Goal: Information Seeking & Learning: Ask a question

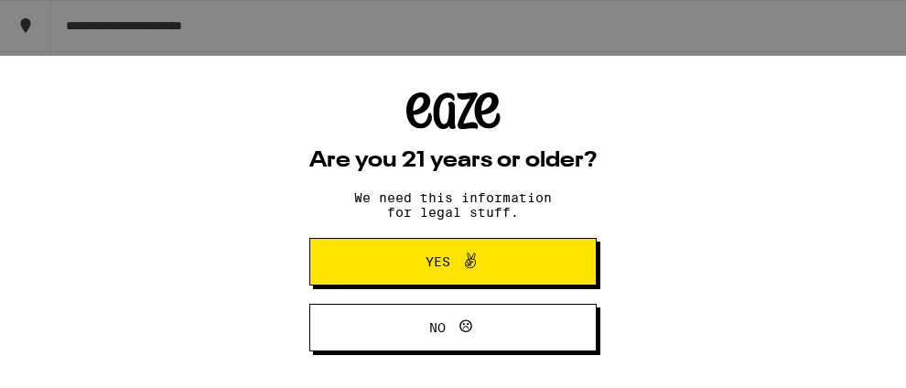
click at [428, 255] on span "Yes" at bounding box center [438, 261] width 25 height 13
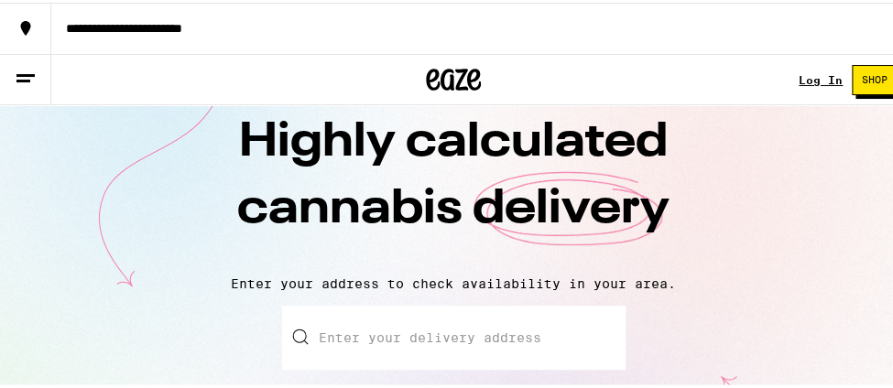
scroll to position [98, 0]
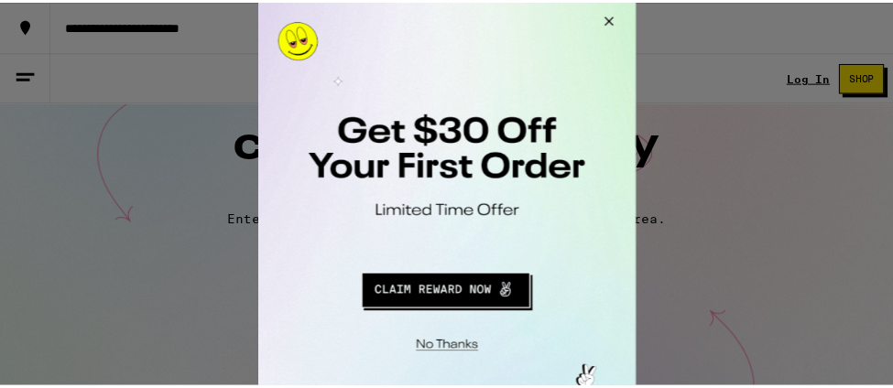
click at [460, 352] on button "Close Modal" at bounding box center [446, 347] width 373 height 28
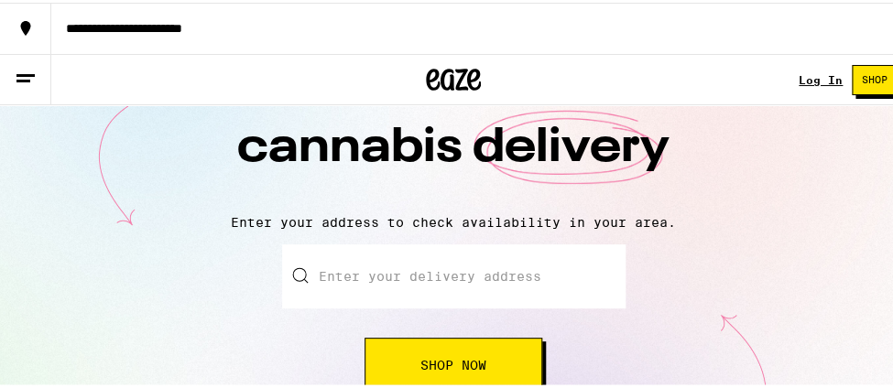
click at [327, 280] on input "Enter your delivery address" at bounding box center [453, 274] width 343 height 64
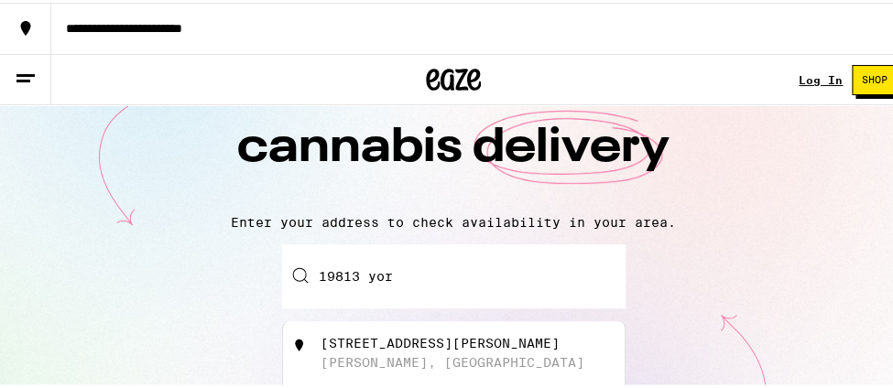
click at [377, 338] on div "[STREET_ADDRESS][PERSON_NAME]" at bounding box center [439, 340] width 239 height 15
type input "[STREET_ADDRESS][PERSON_NAME]"
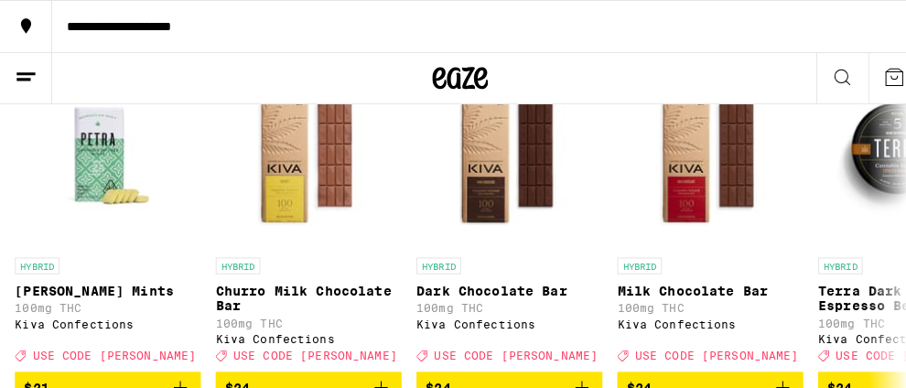
scroll to position [701, 0]
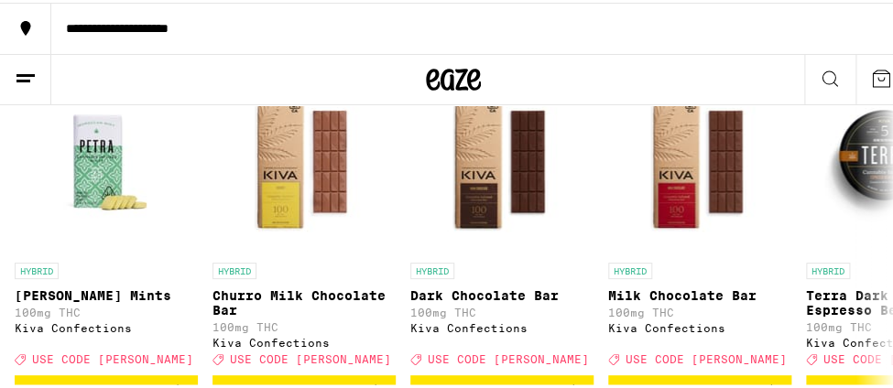
click at [24, 72] on line at bounding box center [25, 72] width 18 height 0
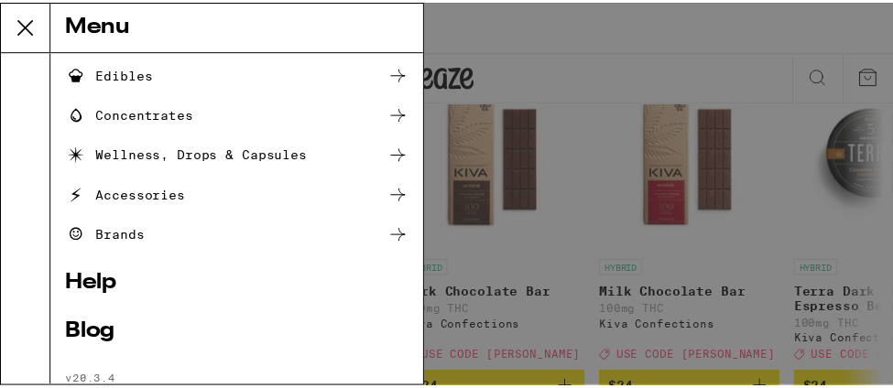
scroll to position [265, 0]
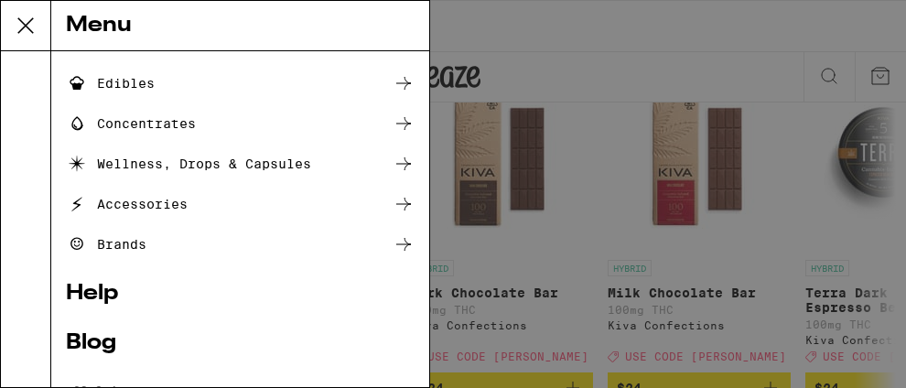
click at [89, 298] on link "Help" at bounding box center [240, 294] width 349 height 22
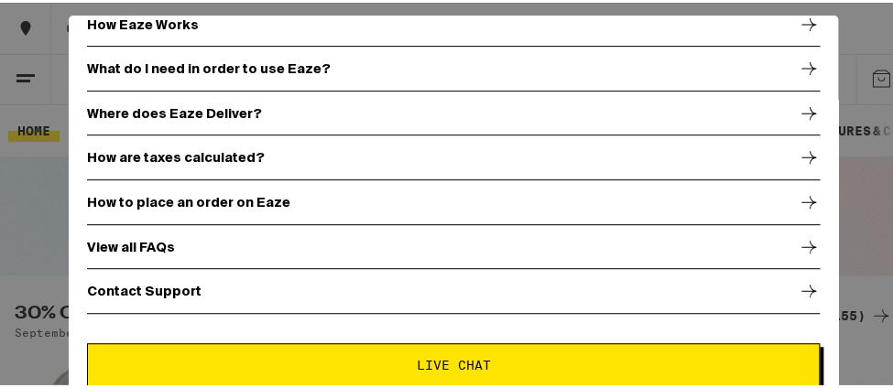
scroll to position [69, 0]
